Goal: Information Seeking & Learning: Learn about a topic

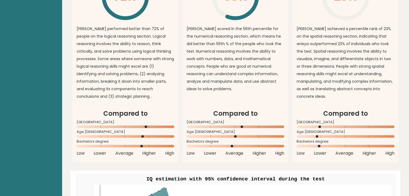
scroll to position [392, 0]
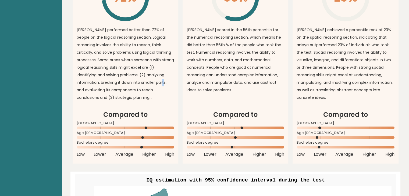
drag, startPoint x: 151, startPoint y: 83, endPoint x: 153, endPoint y: 85, distance: 3.1
click at [153, 85] on p "[PERSON_NAME] performed better than 72% of people on the logical reasoning sect…" at bounding box center [126, 63] width 98 height 75
click at [151, 88] on p "[PERSON_NAME] performed better than 72% of people on the logical reasoning sect…" at bounding box center [126, 63] width 98 height 75
drag, startPoint x: 152, startPoint y: 85, endPoint x: 155, endPoint y: 91, distance: 6.9
click at [155, 91] on p "[PERSON_NAME] performed better than 72% of people on the logical reasoning sect…" at bounding box center [126, 63] width 98 height 75
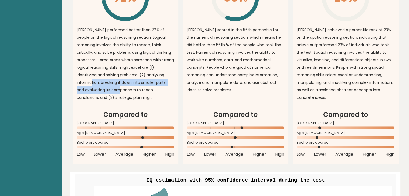
drag, startPoint x: 78, startPoint y: 83, endPoint x: 105, endPoint y: 90, distance: 28.1
click at [105, 90] on p "[PERSON_NAME] performed better than 72% of people on the logical reasoning sect…" at bounding box center [126, 63] width 98 height 75
copy p "reaking it down into smaller parts, and evaluating its components"
drag, startPoint x: 76, startPoint y: 83, endPoint x: 106, endPoint y: 92, distance: 31.2
click at [106, 92] on p "[PERSON_NAME] performed better than 72% of people on the logical reasoning sect…" at bounding box center [126, 63] width 98 height 75
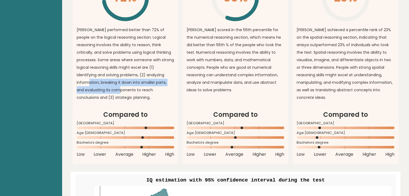
copy p "breaking it down into smaller parts, and evaluating its components"
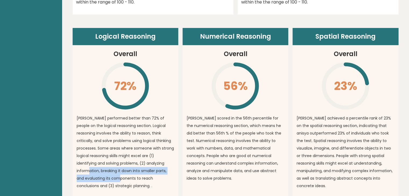
scroll to position [303, 0]
